Goal: Task Accomplishment & Management: Complete application form

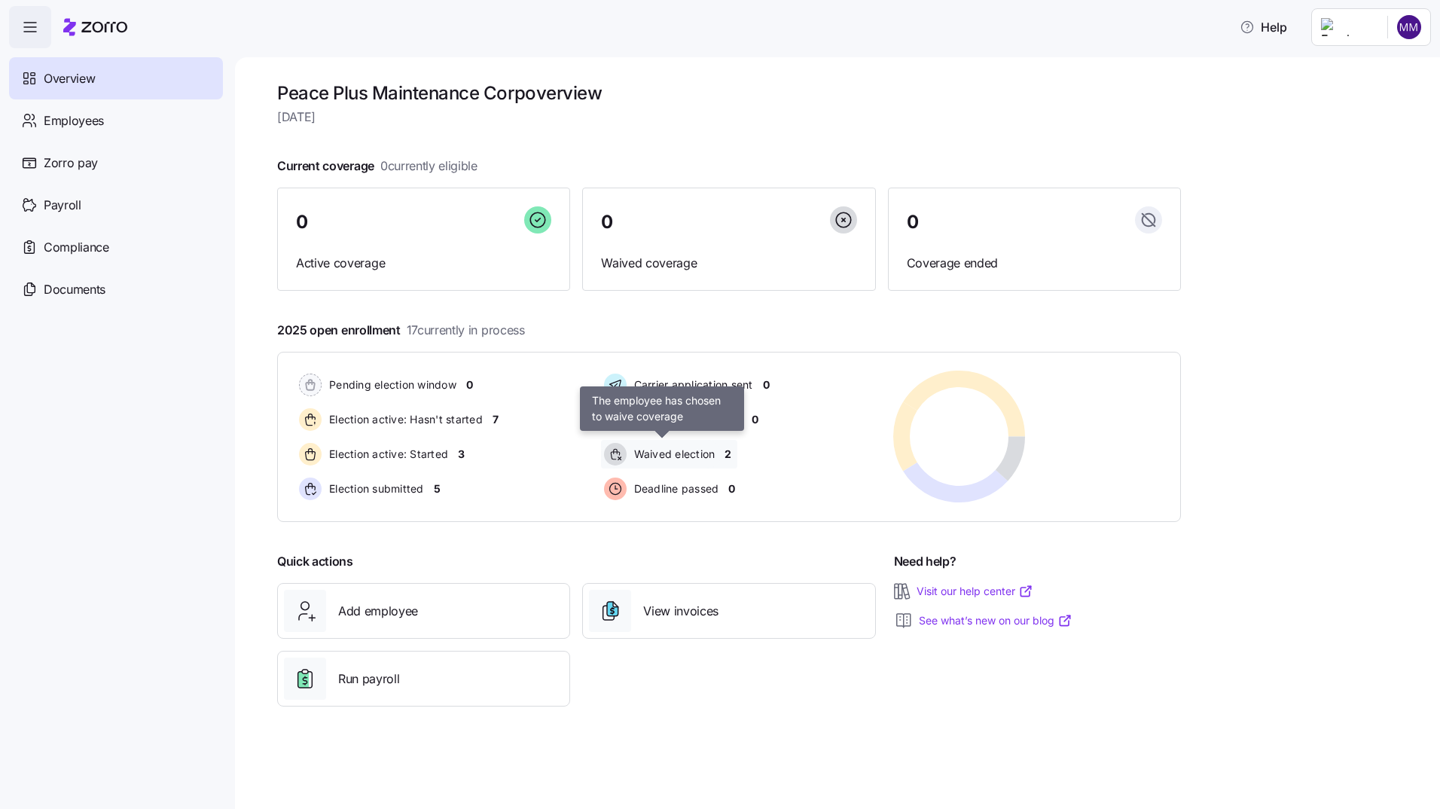
click at [707, 455] on span "Waived election" at bounding box center [673, 454] width 86 height 15
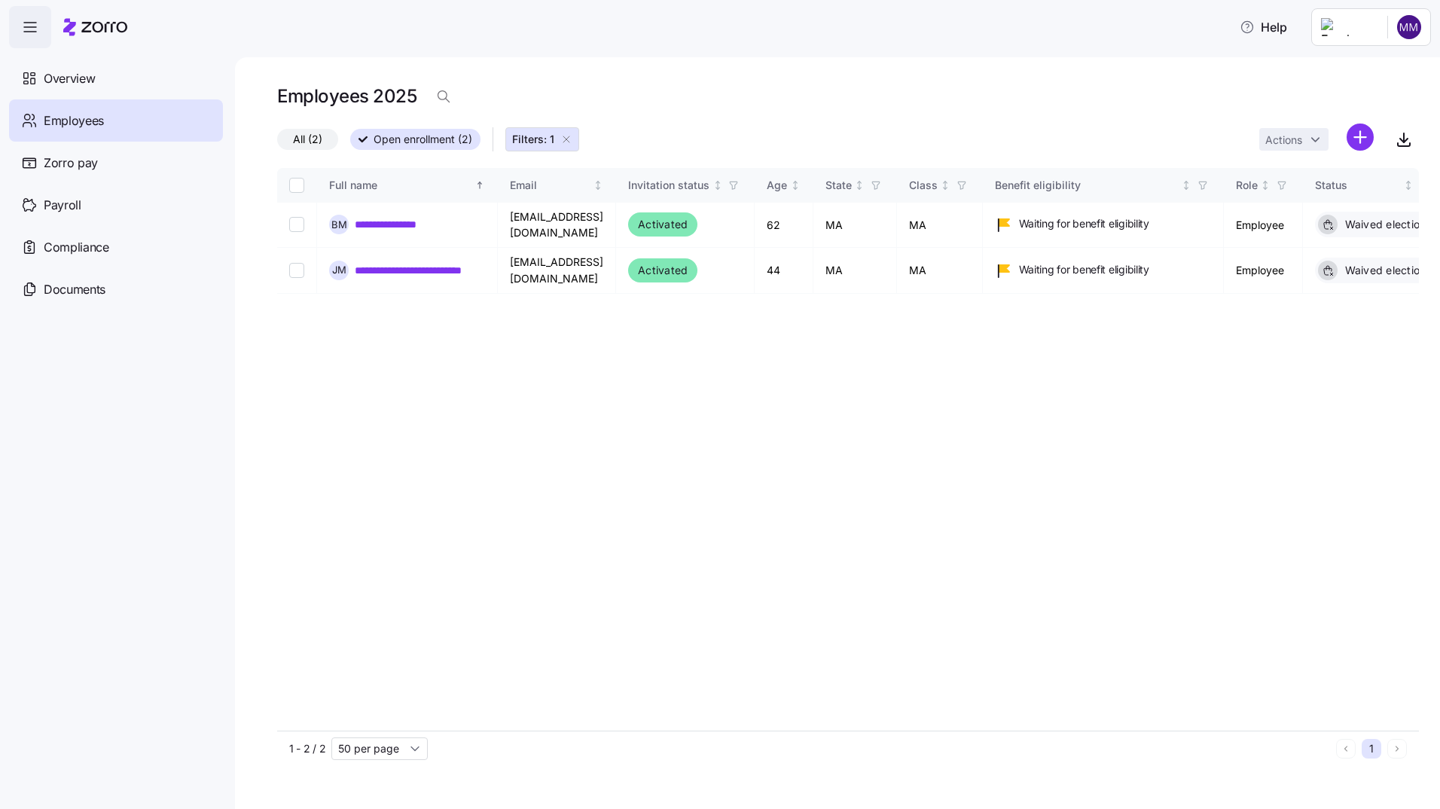
click at [298, 137] on span "All (2)" at bounding box center [307, 140] width 29 height 20
click at [277, 143] on input "All (2)" at bounding box center [277, 143] width 0 height 0
click at [84, 83] on span "Overview" at bounding box center [69, 78] width 51 height 19
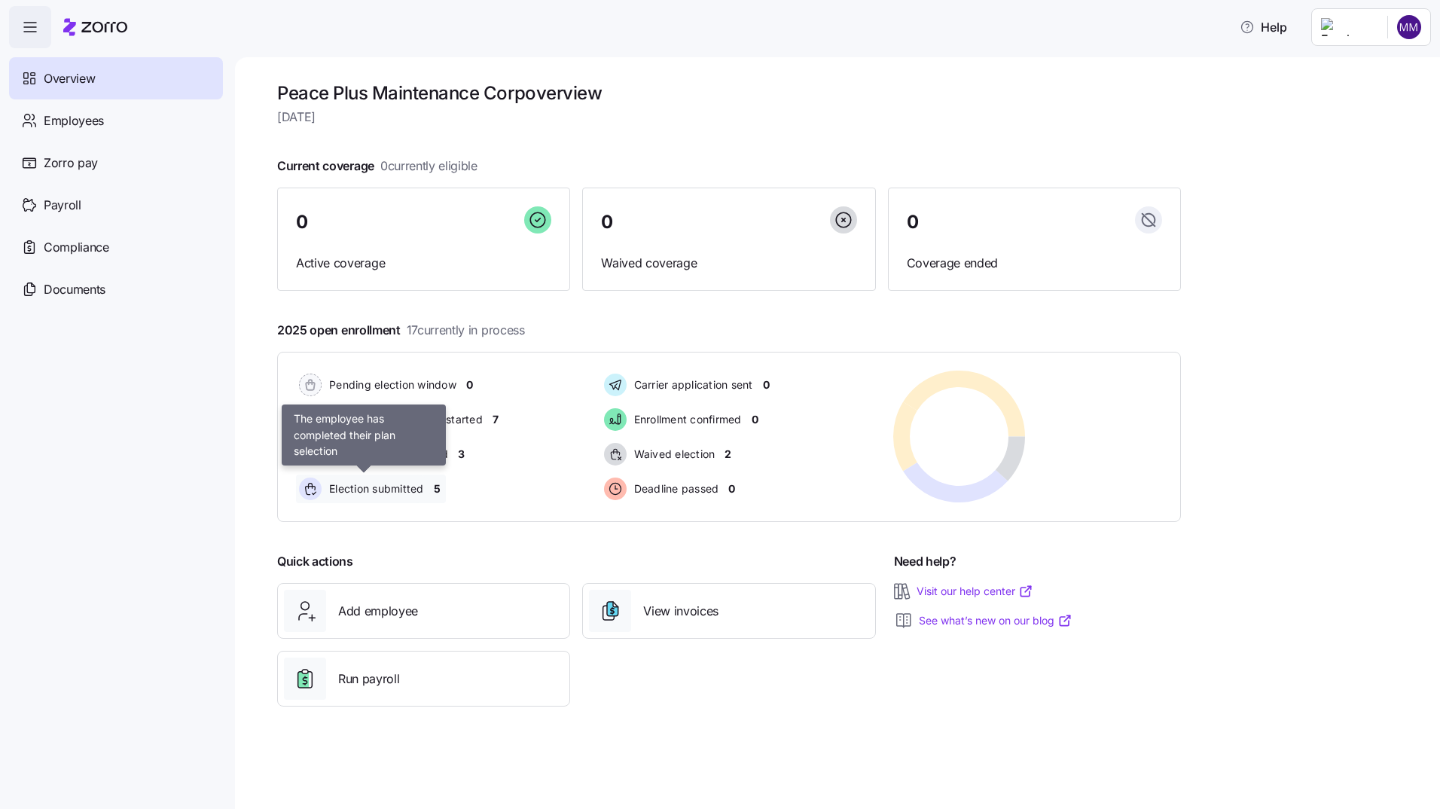
click at [408, 491] on span "Election submitted" at bounding box center [374, 488] width 99 height 15
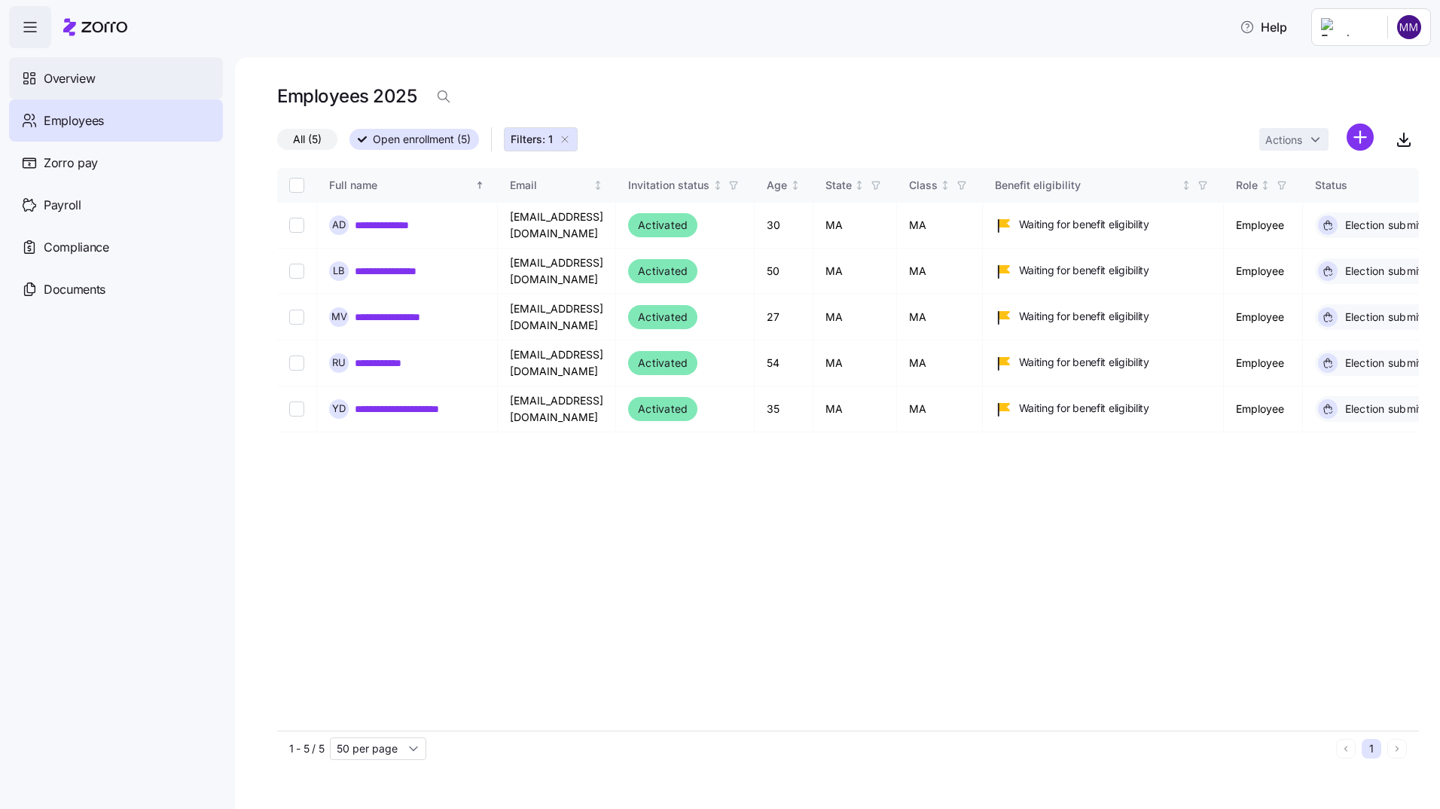
click at [81, 78] on span "Overview" at bounding box center [69, 78] width 51 height 19
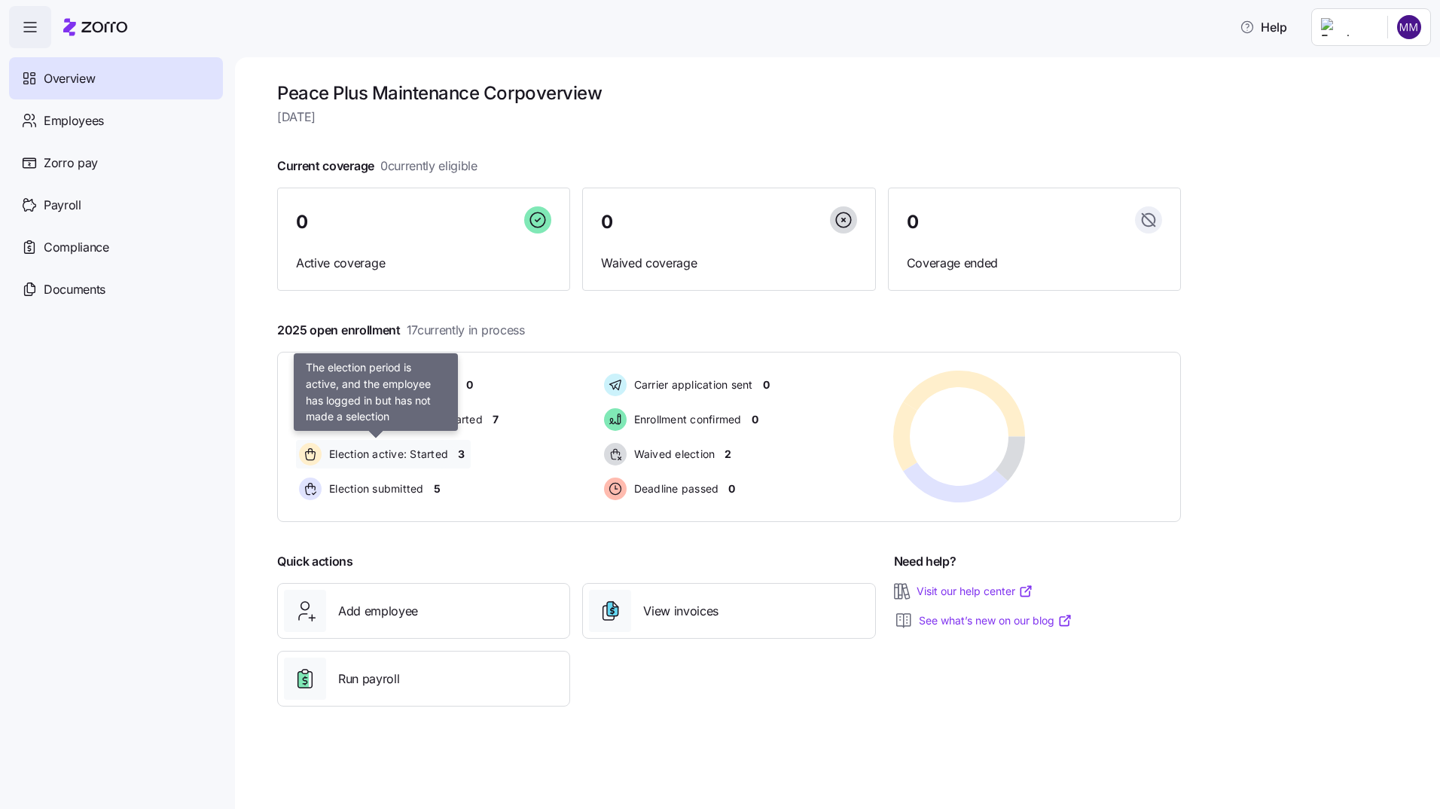
click at [397, 454] on span "Election active: Started" at bounding box center [387, 454] width 124 height 15
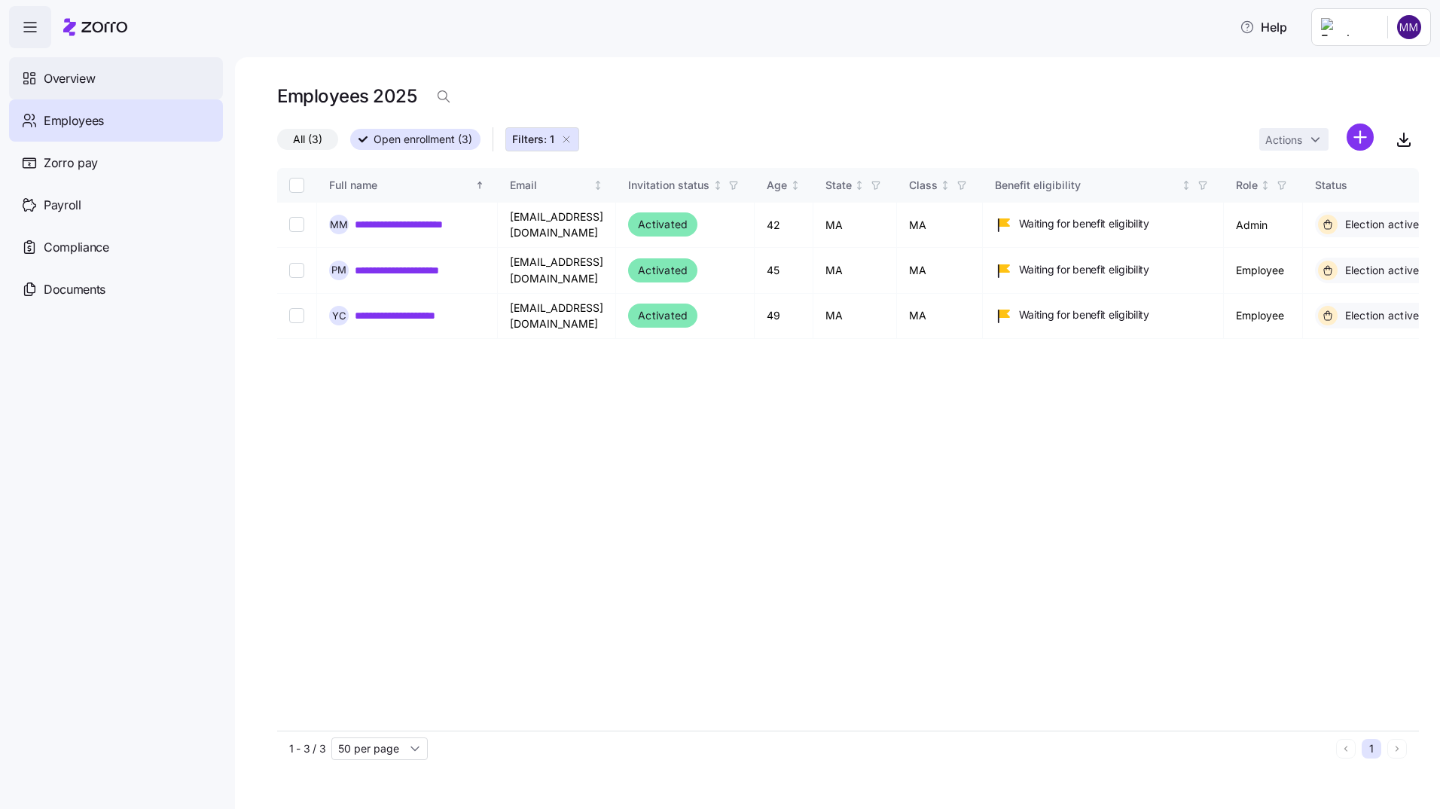
click at [66, 78] on span "Overview" at bounding box center [69, 78] width 51 height 19
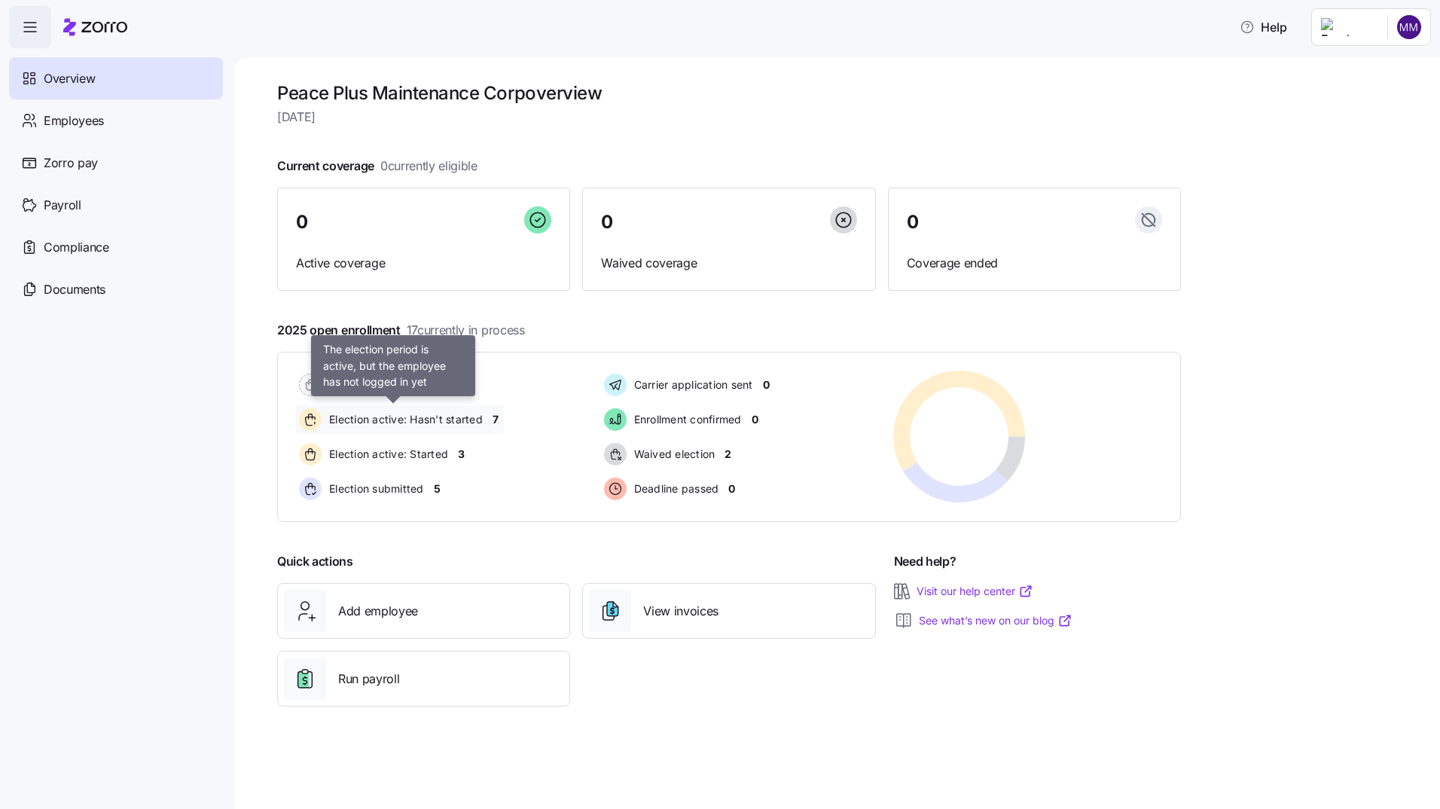
click at [431, 420] on span "Election active: Hasn't started" at bounding box center [404, 419] width 158 height 15
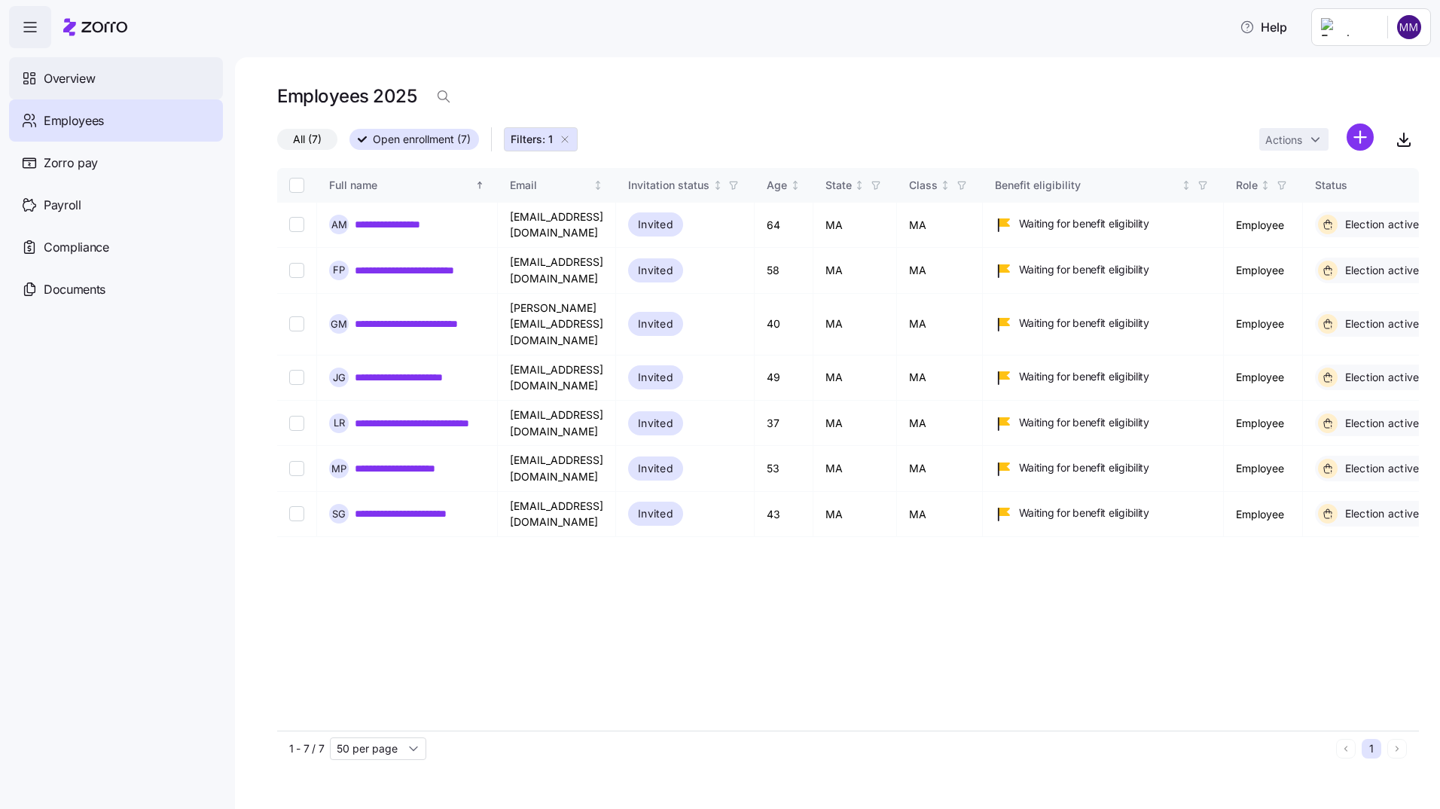
click at [76, 81] on span "Overview" at bounding box center [69, 78] width 51 height 19
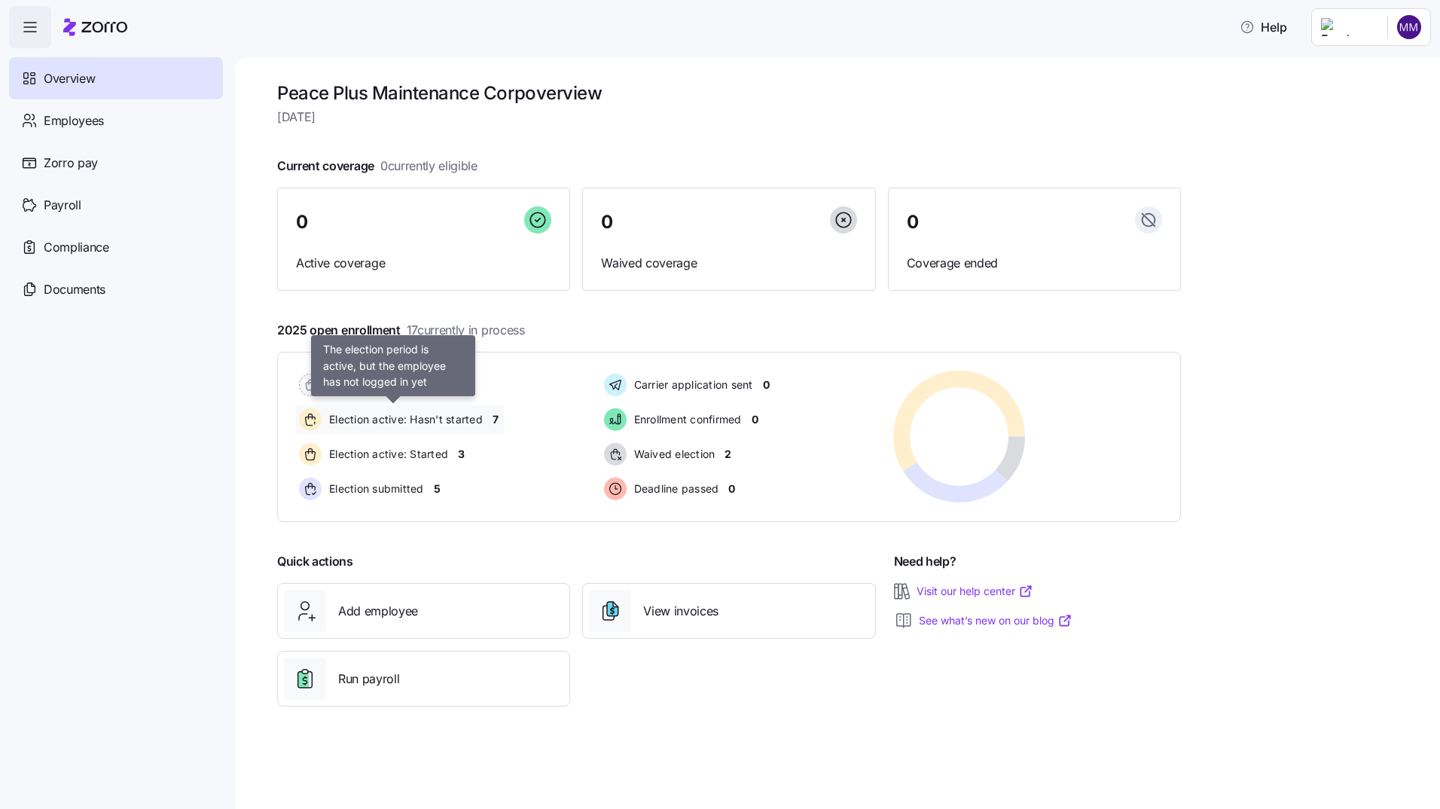
click at [388, 420] on span "Election active: Hasn't started" at bounding box center [404, 419] width 158 height 15
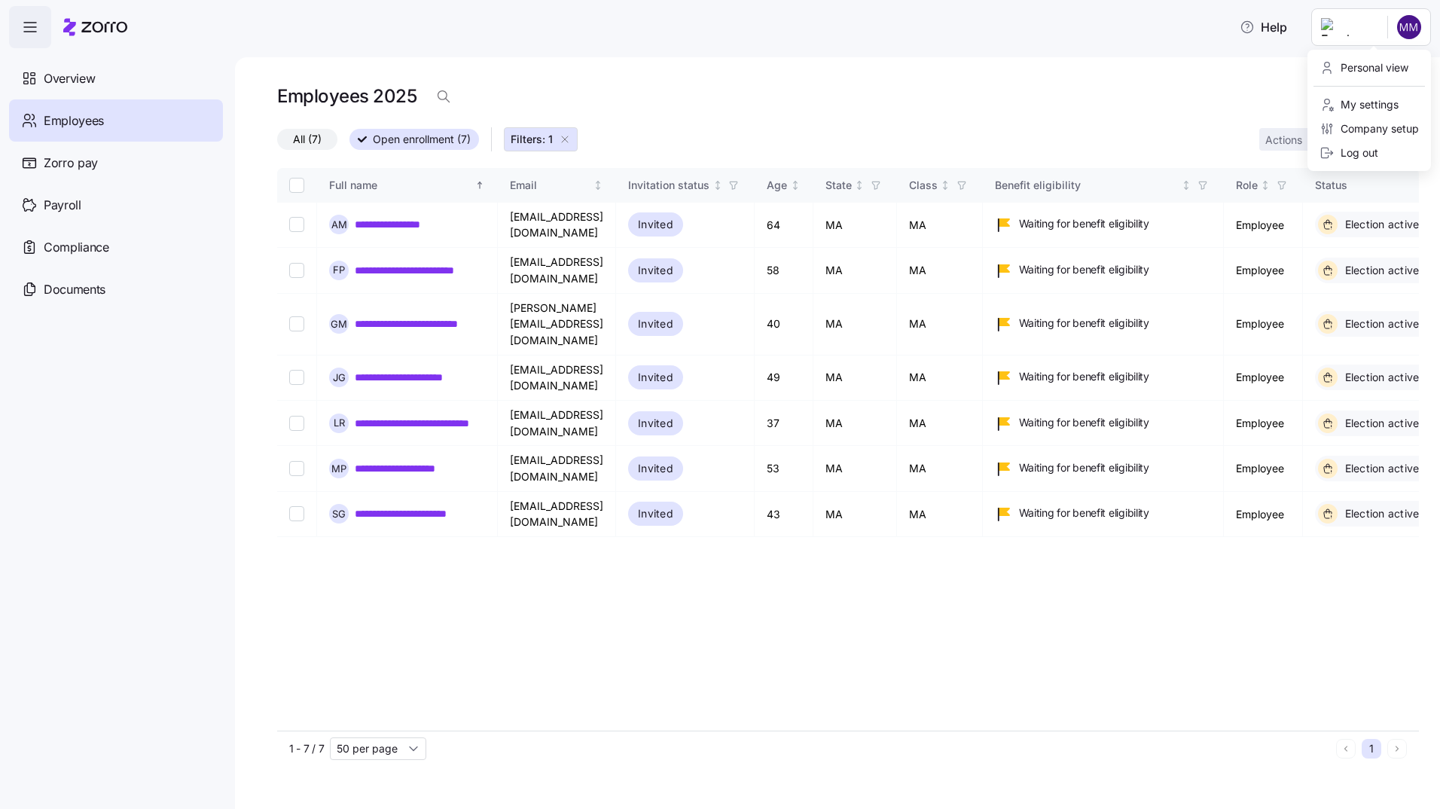
click at [1404, 27] on html "**********" at bounding box center [720, 400] width 1440 height 800
click at [1381, 66] on div "Personal view" at bounding box center [1364, 68] width 89 height 17
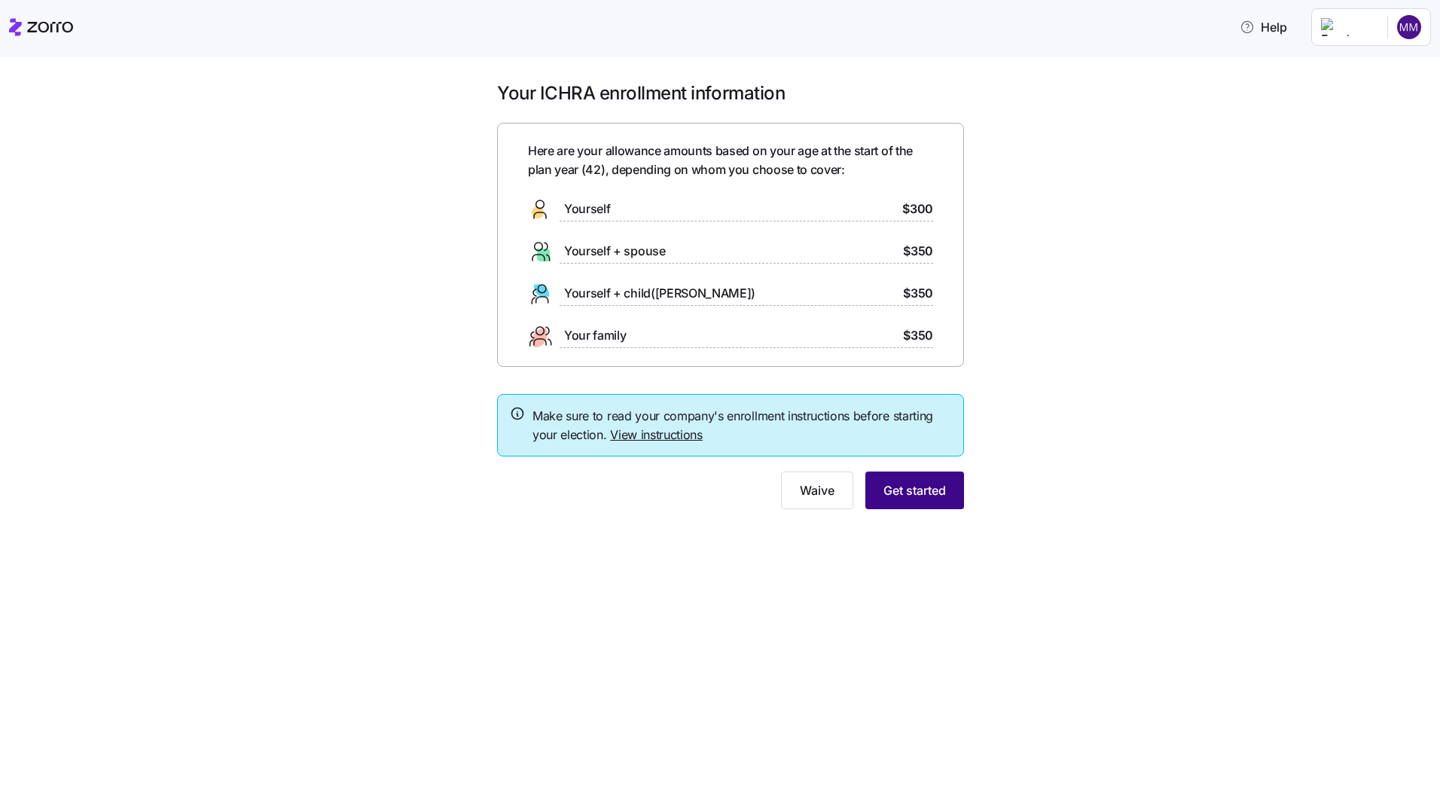
click at [945, 497] on span "Get started" at bounding box center [915, 490] width 63 height 18
